Goal: Book appointment/travel/reservation

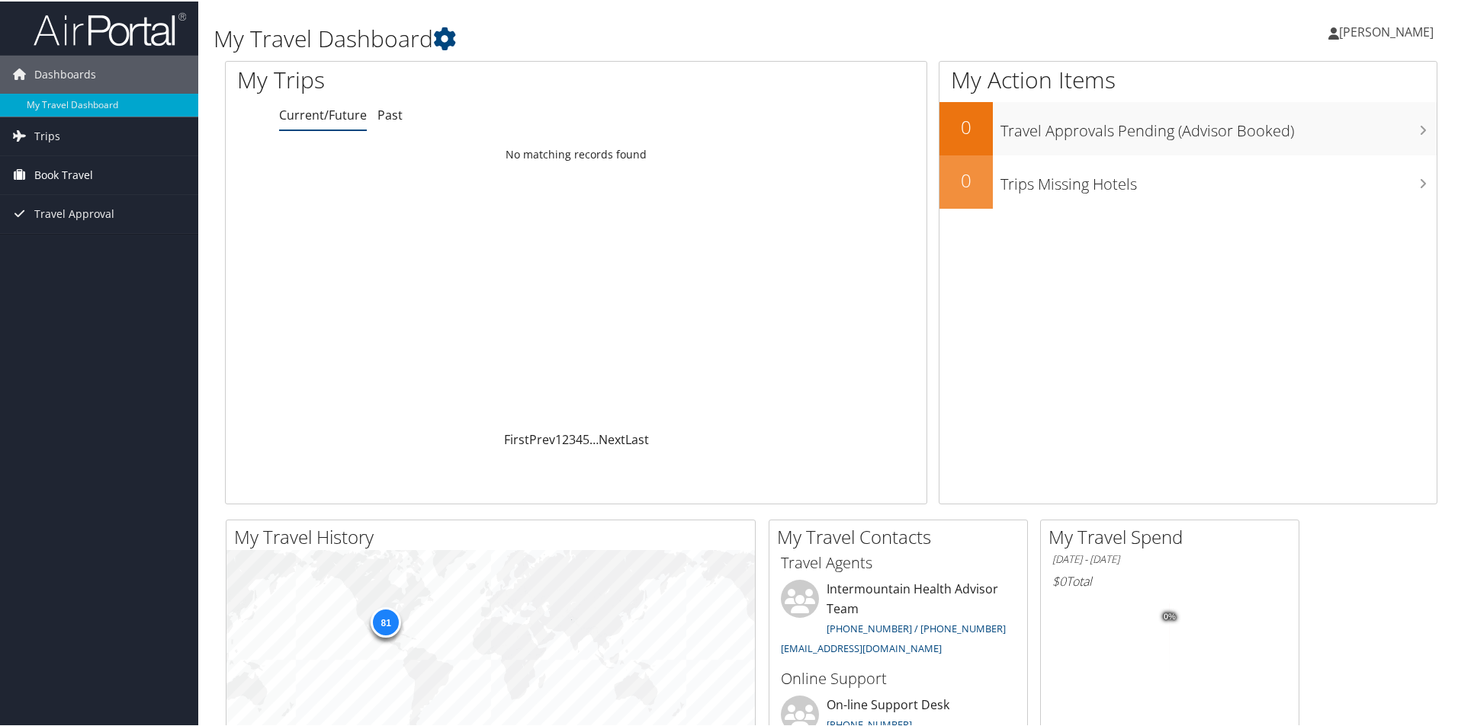
click at [65, 172] on span "Book Travel" at bounding box center [63, 174] width 59 height 38
click at [80, 251] on link "Book/Manage Online Trips" at bounding box center [99, 250] width 198 height 23
